Goal: Use online tool/utility

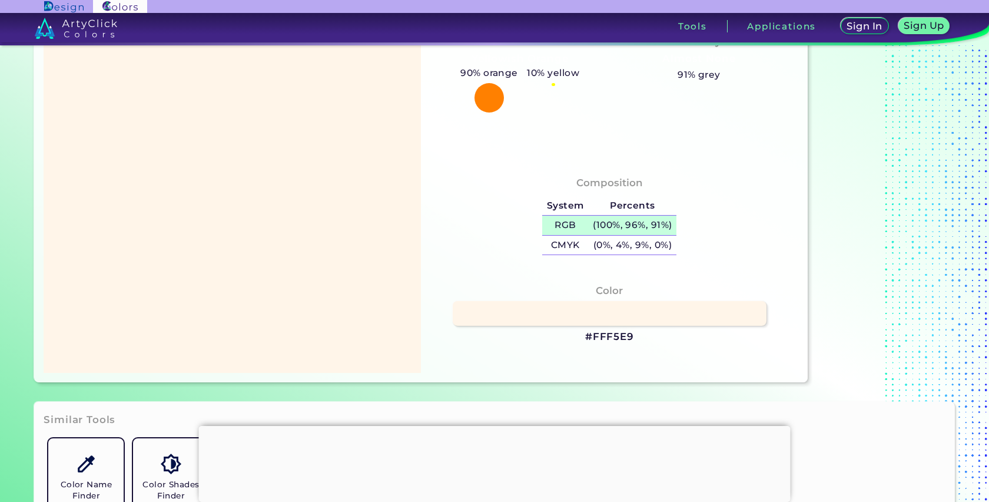
scroll to position [123, 0]
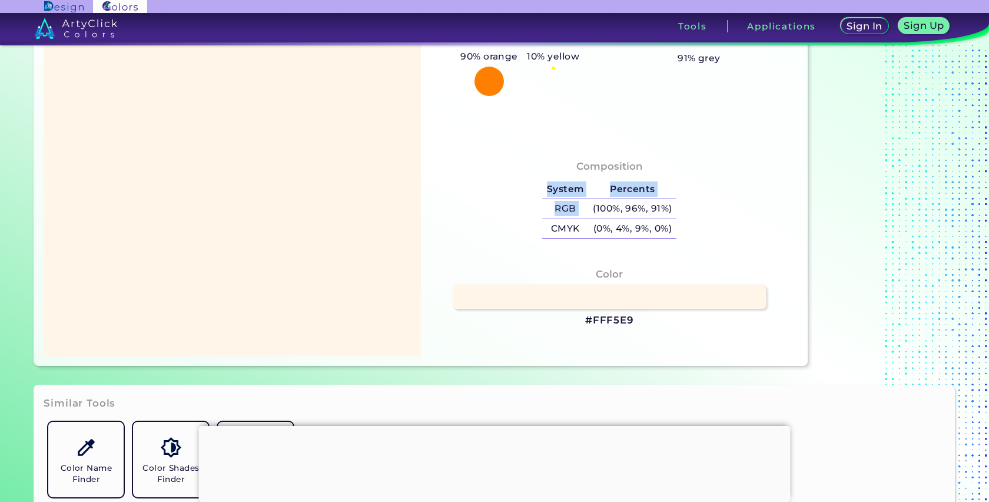
drag, startPoint x: 589, startPoint y: 208, endPoint x: 678, endPoint y: 209, distance: 89.5
click at [680, 209] on div "System Percents RGB (100%, 96%, 91%) CMYK (0%, 4%, 9%, 0%)" at bounding box center [609, 209] width 144 height 69
click at [598, 211] on h5 "(100%, 96%, 91%)" at bounding box center [632, 208] width 88 height 19
copy table "System Percents RGB"
drag, startPoint x: 590, startPoint y: 210, endPoint x: 671, endPoint y: 212, distance: 80.7
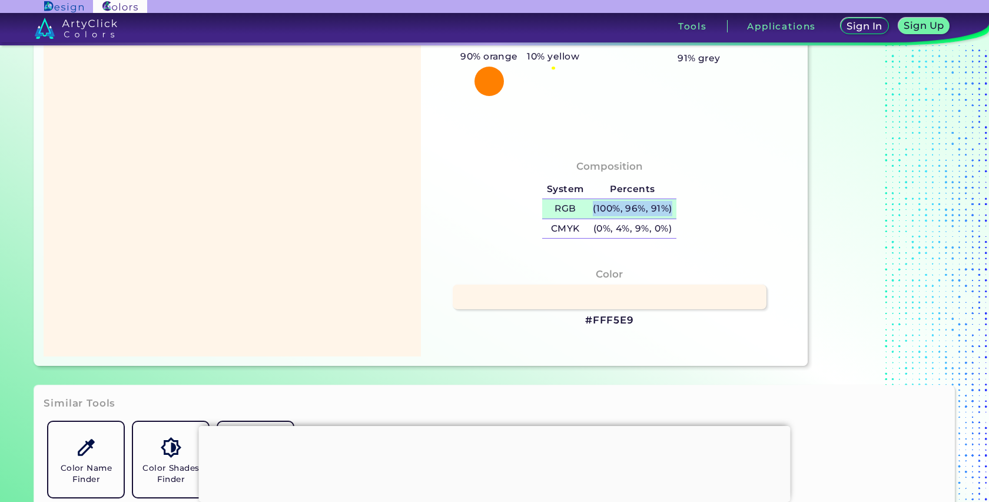
click at [671, 212] on h5 "(100%, 96%, 91%)" at bounding box center [632, 208] width 88 height 19
copy h5 "(100%, 96%, 91%)"
copy h5 "%"
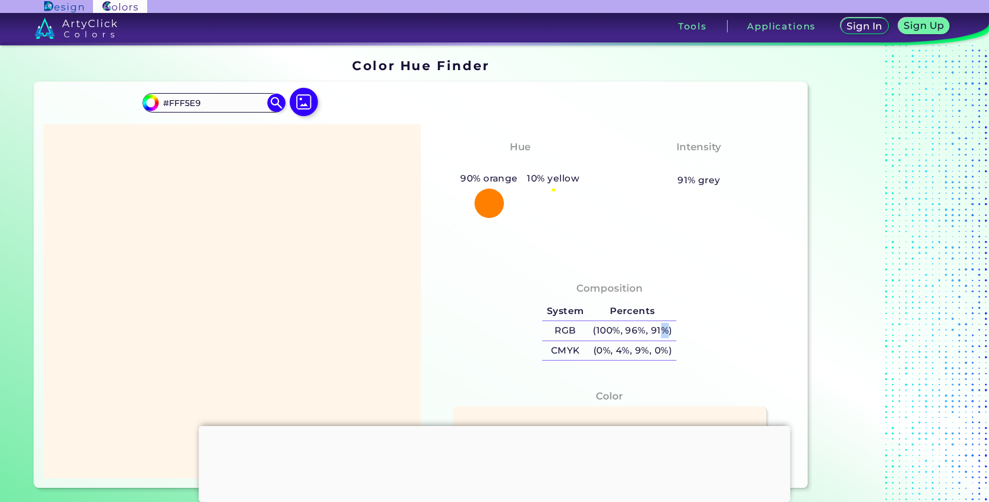
scroll to position [0, 0]
drag, startPoint x: 168, startPoint y: 106, endPoint x: 201, endPoint y: 108, distance: 33.1
click at [201, 108] on input "#FFF5E9" at bounding box center [213, 104] width 109 height 16
paste input "fcefdc"
type input "#fcefdc"
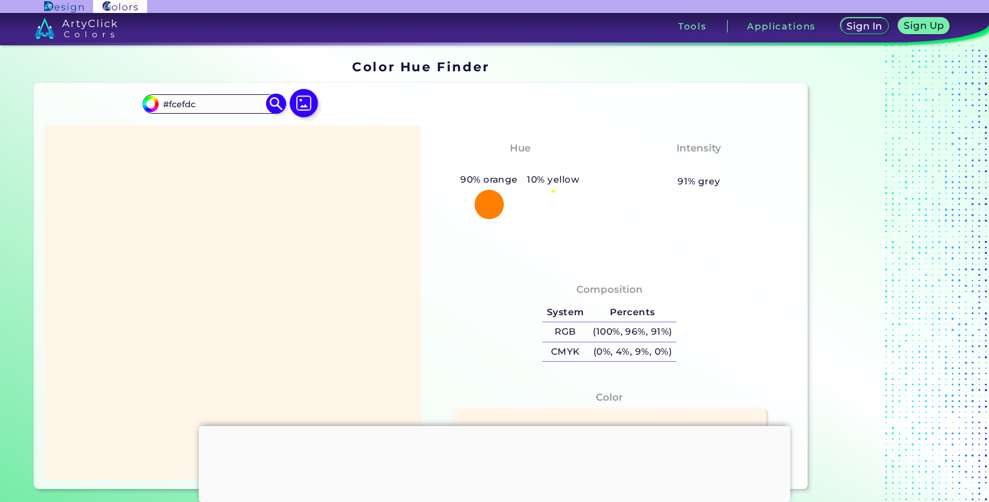
type input "#fcefdc"
type input "#FCEFDC"
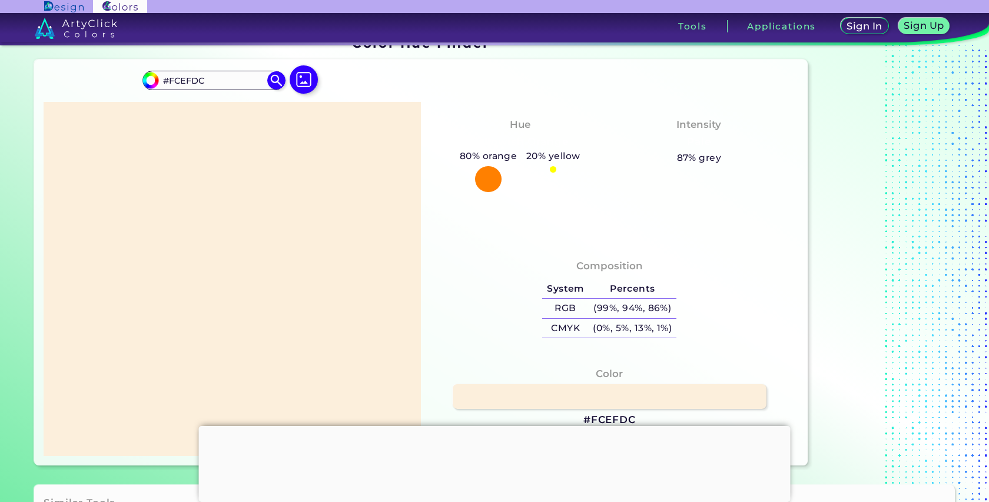
scroll to position [23, 0]
